Goal: Find specific page/section

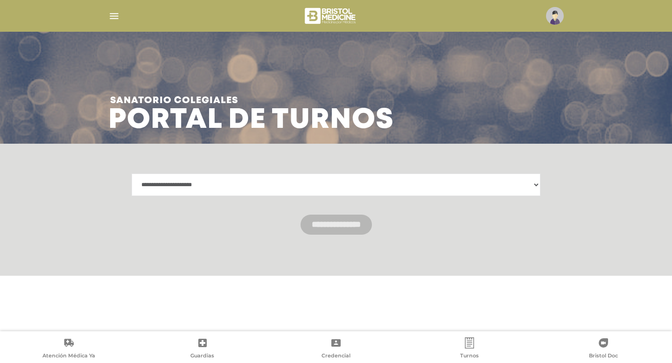
click at [538, 185] on select "**********" at bounding box center [336, 184] width 409 height 22
select select "**********"
click at [326, 228] on input "**********" at bounding box center [335, 225] width 71 height 20
click at [112, 19] on img "button" at bounding box center [114, 16] width 12 height 12
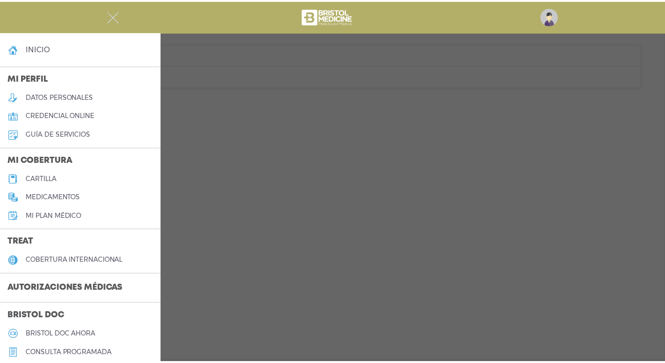
scroll to position [252, 0]
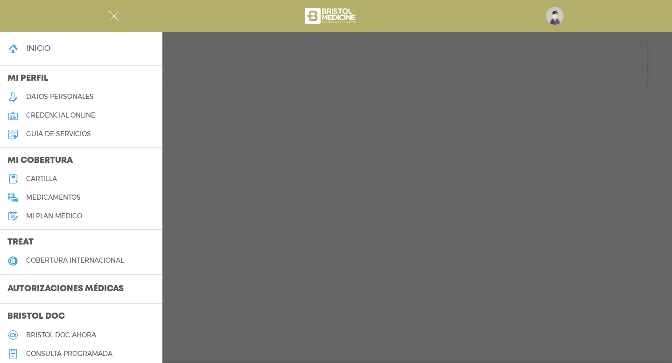
click at [652, 188] on div at bounding box center [336, 181] width 672 height 363
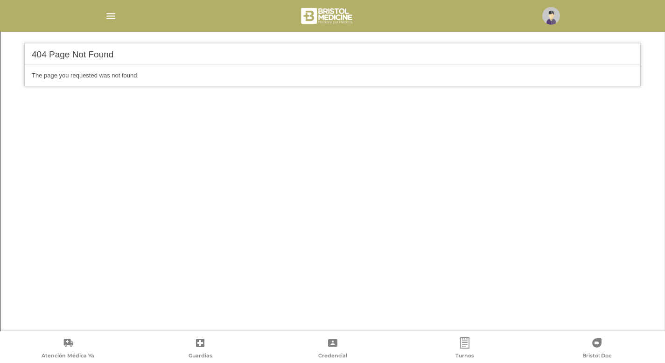
click at [109, 19] on img "button" at bounding box center [111, 16] width 12 height 12
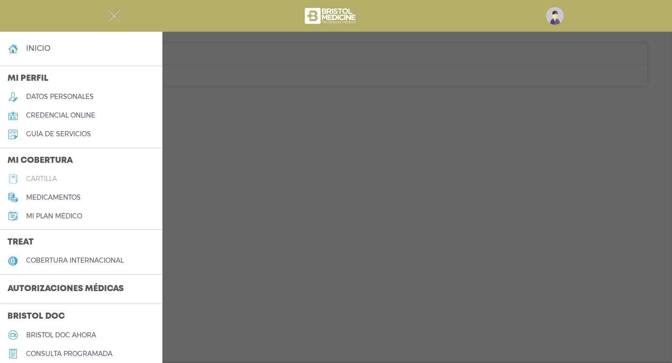
click at [48, 177] on h5 "cartilla" at bounding box center [41, 179] width 31 height 8
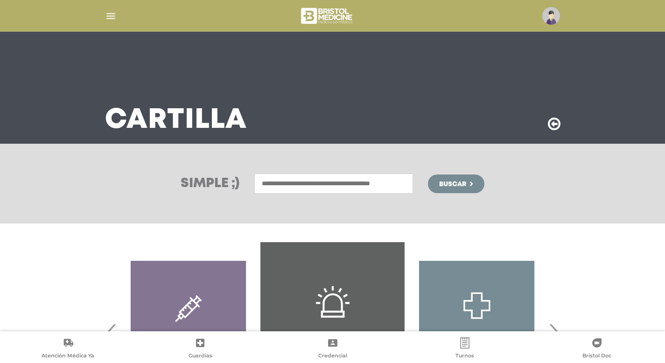
click at [288, 185] on input "text" at bounding box center [333, 183] width 159 height 20
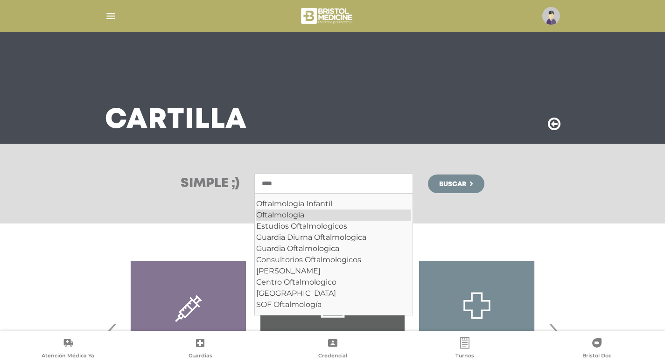
click at [287, 213] on div "Oftalmologia" at bounding box center [333, 214] width 155 height 11
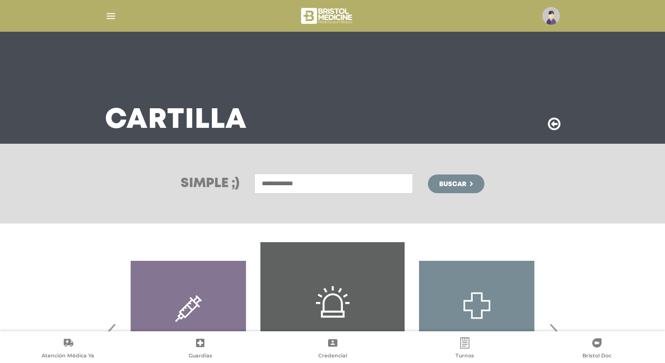
type input "**********"
click at [460, 183] on span "Buscar" at bounding box center [452, 184] width 27 height 7
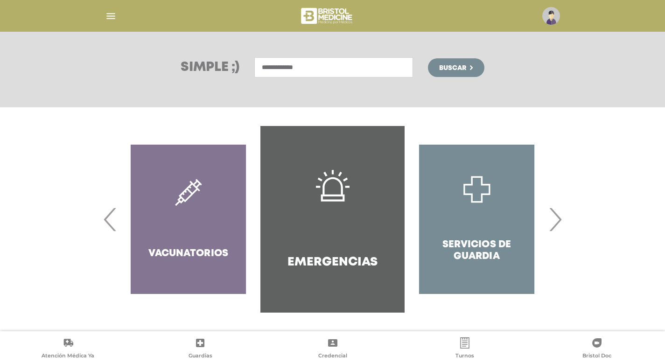
click at [555, 222] on span "›" at bounding box center [555, 219] width 18 height 50
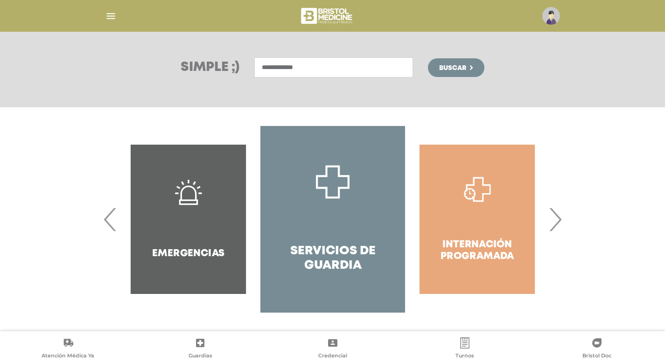
click at [555, 222] on span "›" at bounding box center [555, 219] width 18 height 50
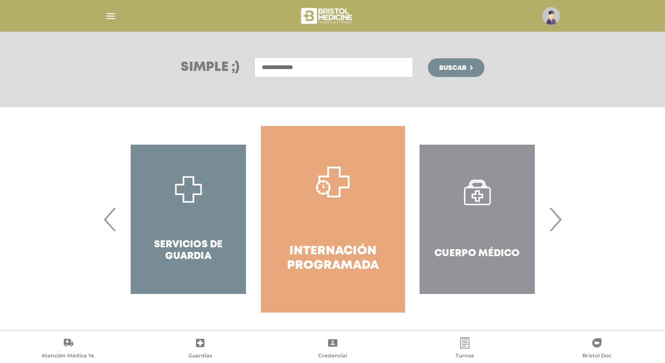
click at [555, 222] on span "›" at bounding box center [555, 219] width 18 height 50
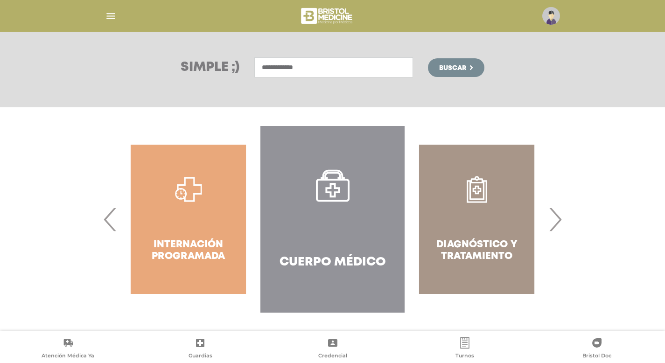
click at [460, 69] on span "Buscar" at bounding box center [452, 68] width 27 height 7
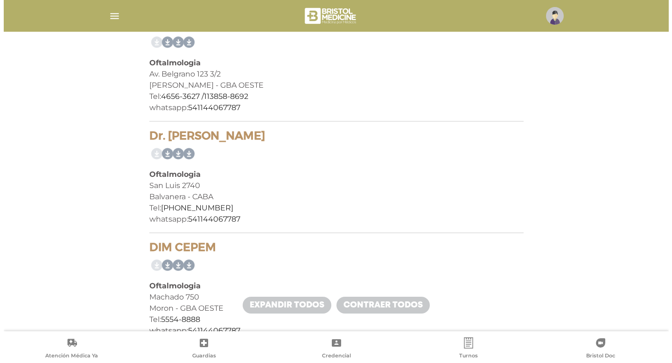
scroll to position [5457, 0]
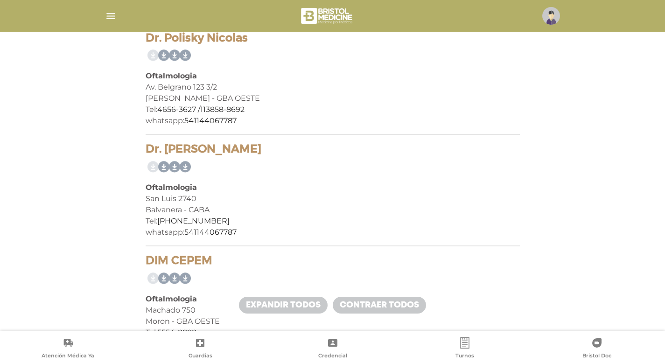
click at [112, 17] on img "button" at bounding box center [111, 16] width 12 height 12
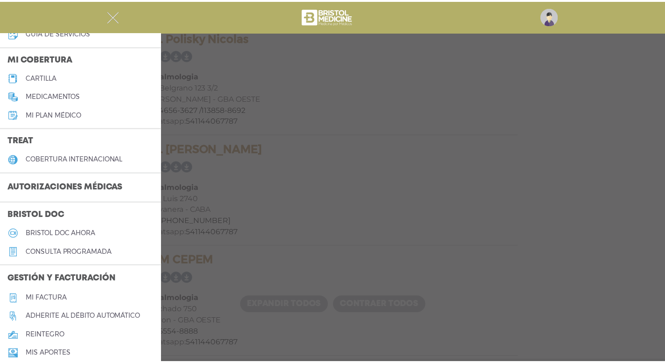
scroll to position [116, 0]
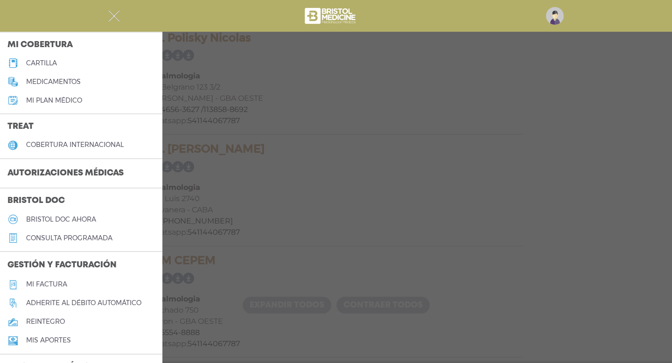
click at [49, 282] on h5 "Mi factura" at bounding box center [46, 284] width 41 height 8
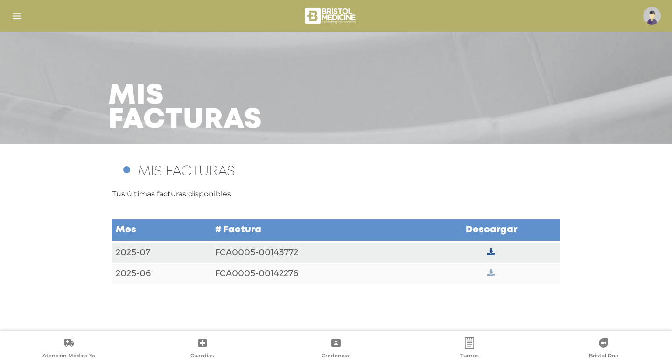
click at [492, 276] on icon at bounding box center [491, 273] width 8 height 8
click at [492, 253] on icon at bounding box center [491, 252] width 8 height 8
